Goal: Transaction & Acquisition: Download file/media

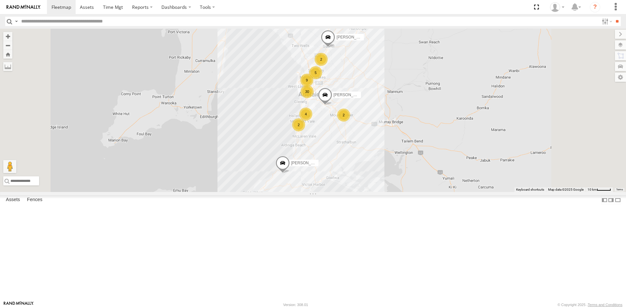
click at [0, 0] on div "All Assets" at bounding box center [0, 0] width 0 height 0
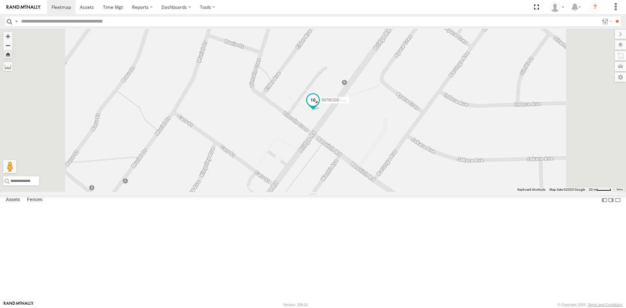
click at [319, 106] on span at bounding box center [313, 100] width 12 height 12
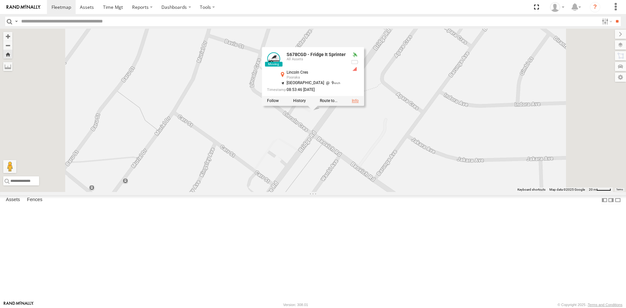
click at [359, 103] on link at bounding box center [355, 101] width 7 height 5
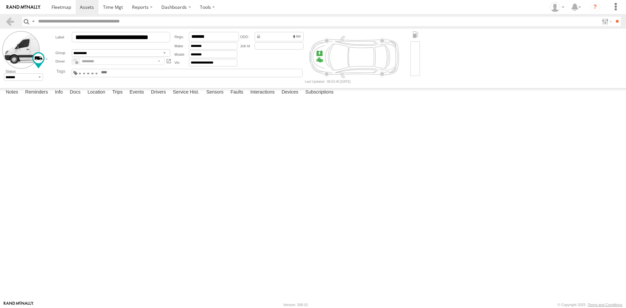
click at [132, 75] on input "text" at bounding box center [115, 72] width 31 height 5
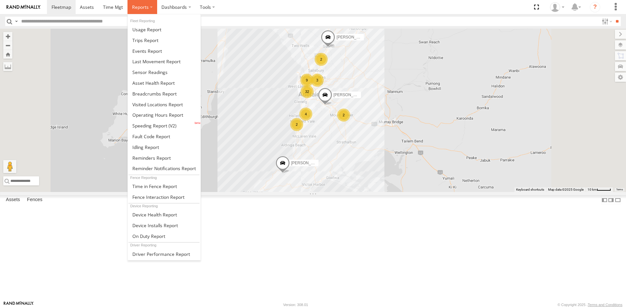
click at [131, 12] on label at bounding box center [143, 7] width 30 height 14
click at [158, 71] on span at bounding box center [149, 72] width 35 height 6
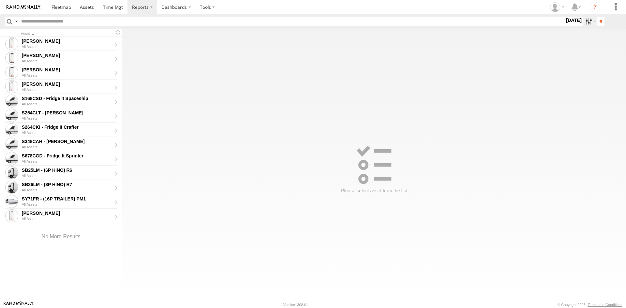
click at [586, 23] on label at bounding box center [590, 21] width 14 height 9
click at [0, 0] on label at bounding box center [0, 0] width 0 height 0
click at [599, 24] on input "**" at bounding box center [601, 21] width 8 height 9
click at [63, 163] on div "All Assets" at bounding box center [69, 162] width 94 height 4
type input "**********"
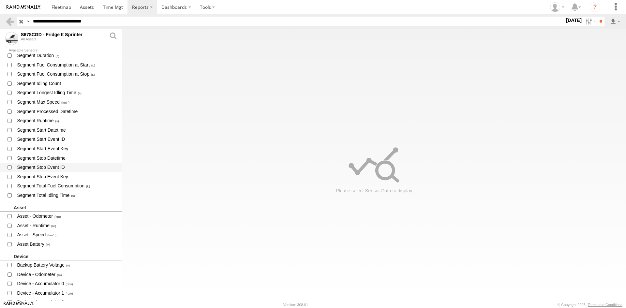
scroll to position [131, 0]
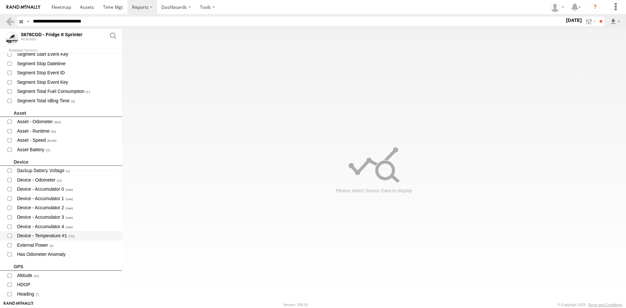
click at [58, 232] on label "Device - Temperature #1" at bounding box center [61, 235] width 122 height 9
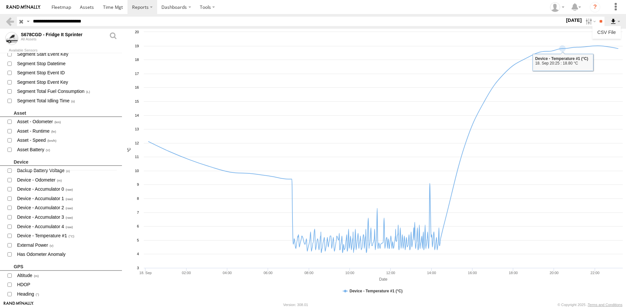
click at [617, 22] on label at bounding box center [615, 21] width 11 height 9
click at [604, 33] on link "CSV File" at bounding box center [606, 32] width 23 height 10
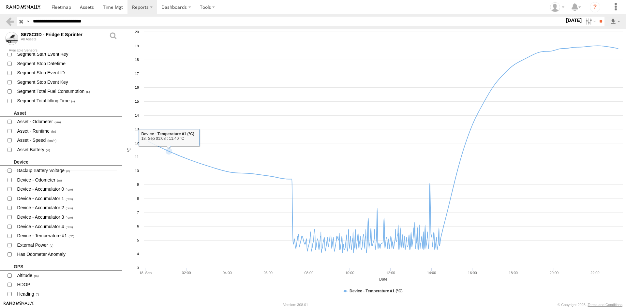
click at [7, 20] on link at bounding box center [9, 21] width 9 height 9
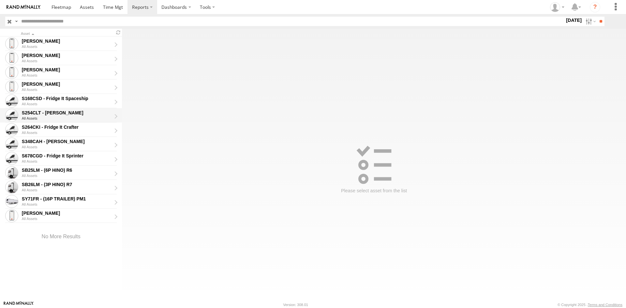
click at [53, 109] on div "S254CLT - [PERSON_NAME] All Assets" at bounding box center [69, 115] width 96 height 13
type input "**********"
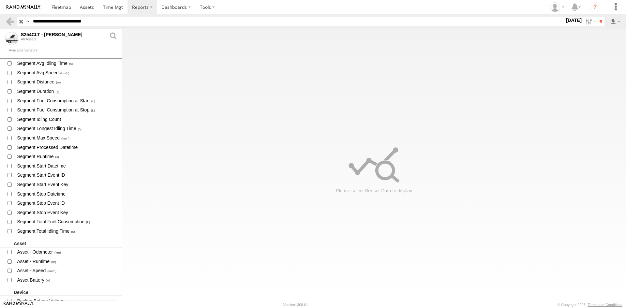
scroll to position [196, 0]
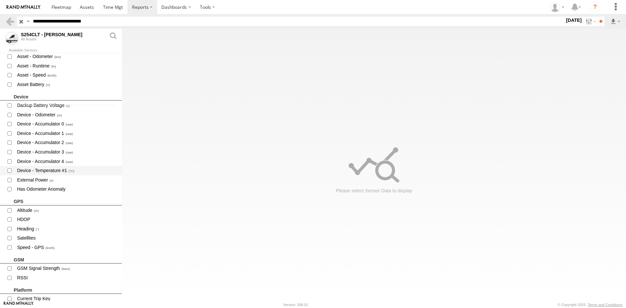
click at [58, 172] on span "Device - Temperature #1" at bounding box center [66, 171] width 101 height 8
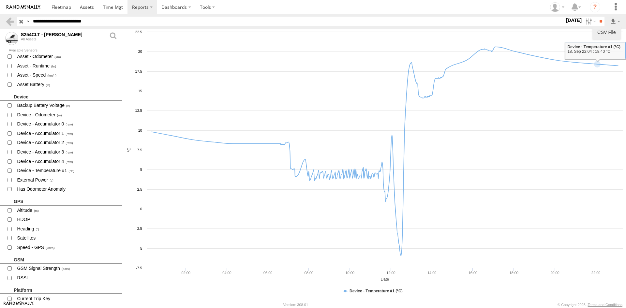
click at [605, 33] on link "CSV File" at bounding box center [606, 32] width 23 height 10
